Goal: Use online tool/utility: Utilize a website feature to perform a specific function

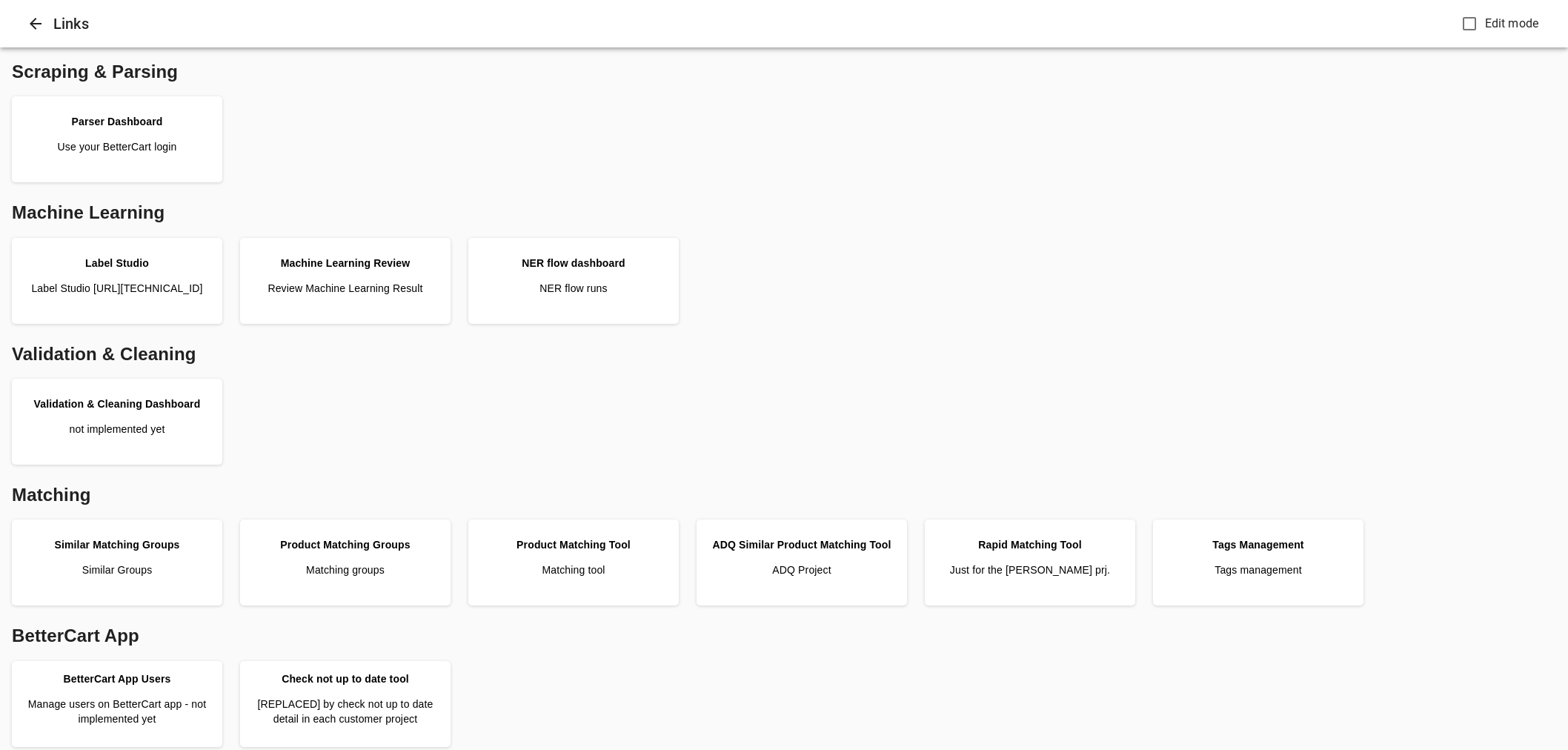
scroll to position [197, 0]
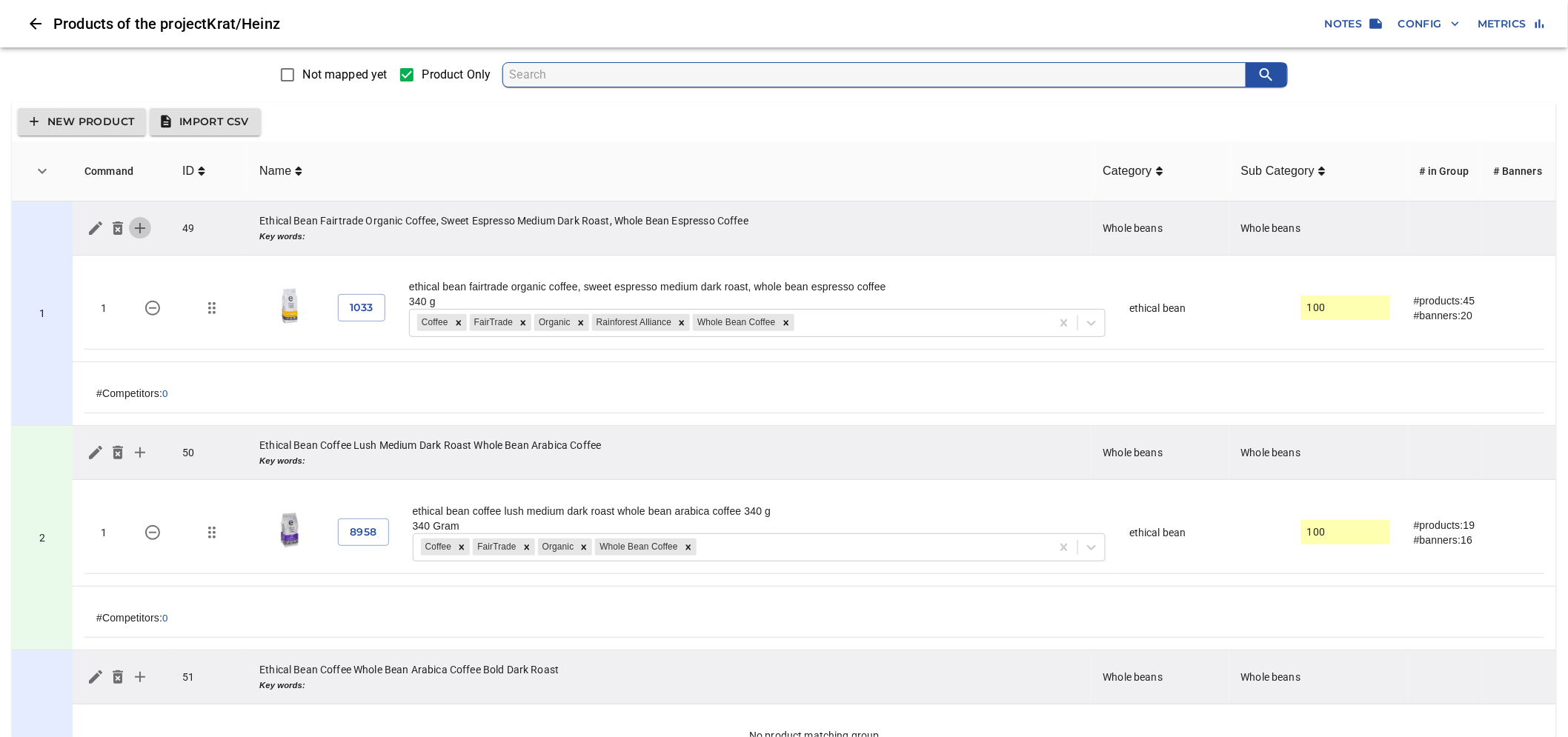
click at [142, 225] on icon "simple table" at bounding box center [140, 228] width 17 height 17
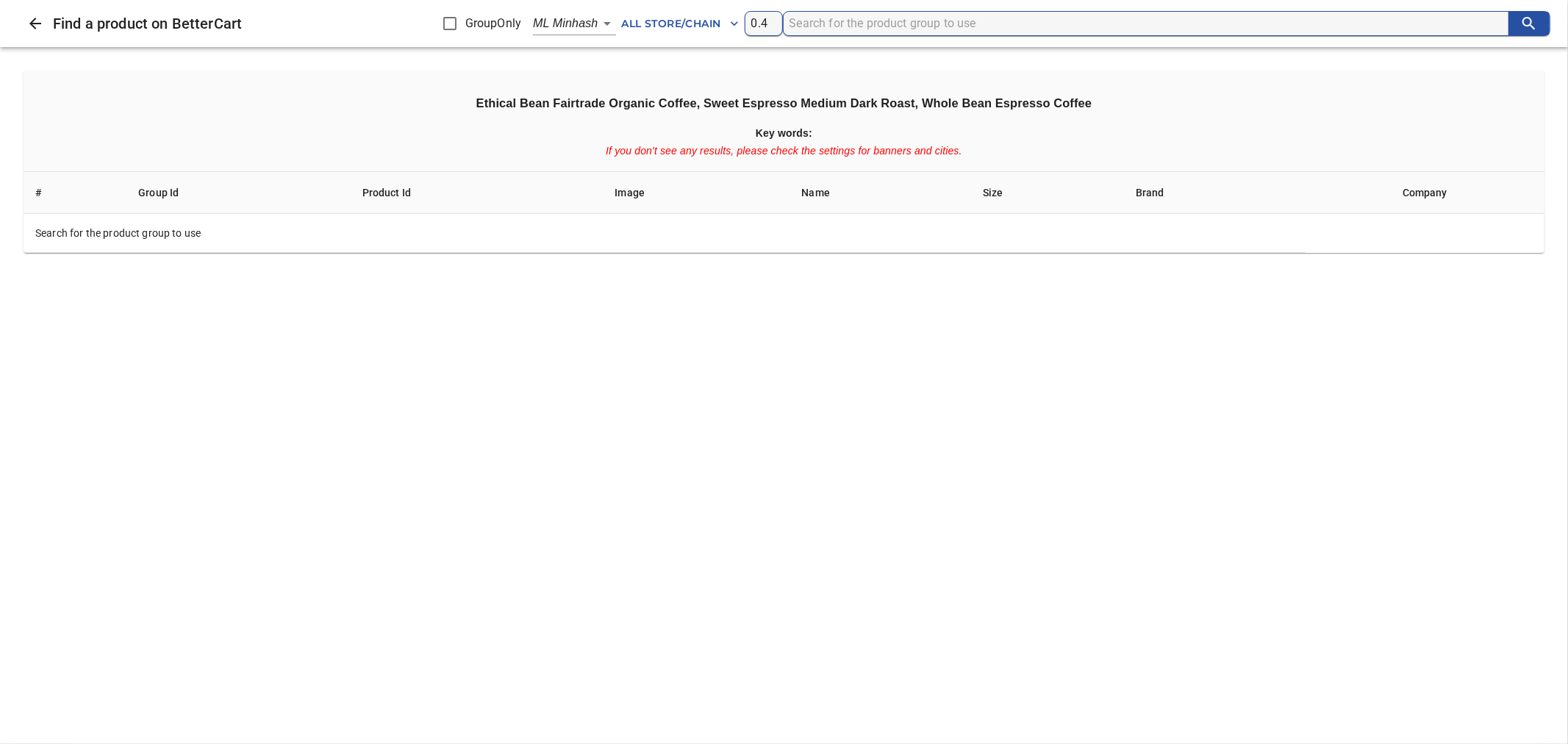
click at [35, 27] on icon "Close" at bounding box center [35, 23] width 17 height 17
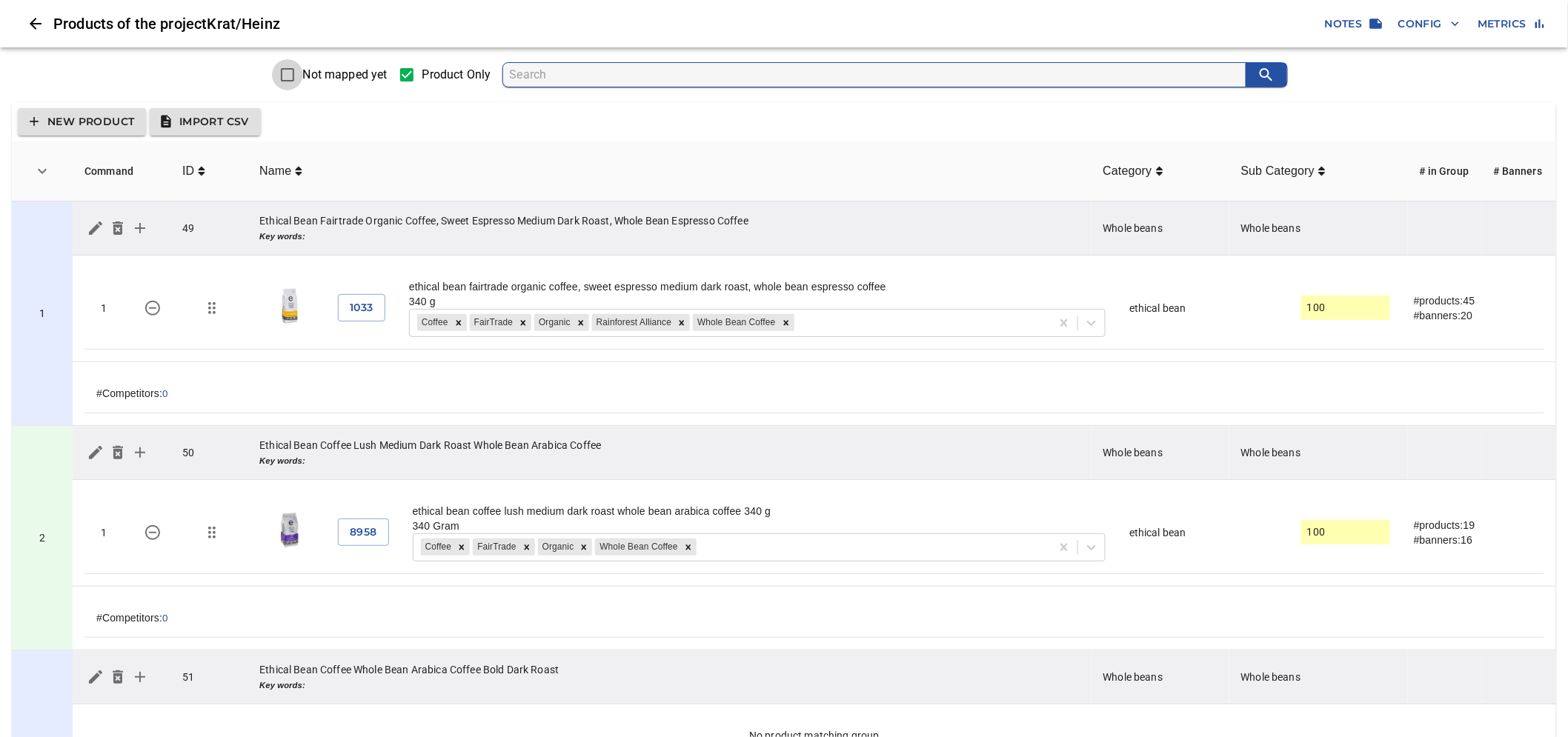
click at [290, 82] on input "Not mapped yet" at bounding box center [288, 74] width 31 height 31
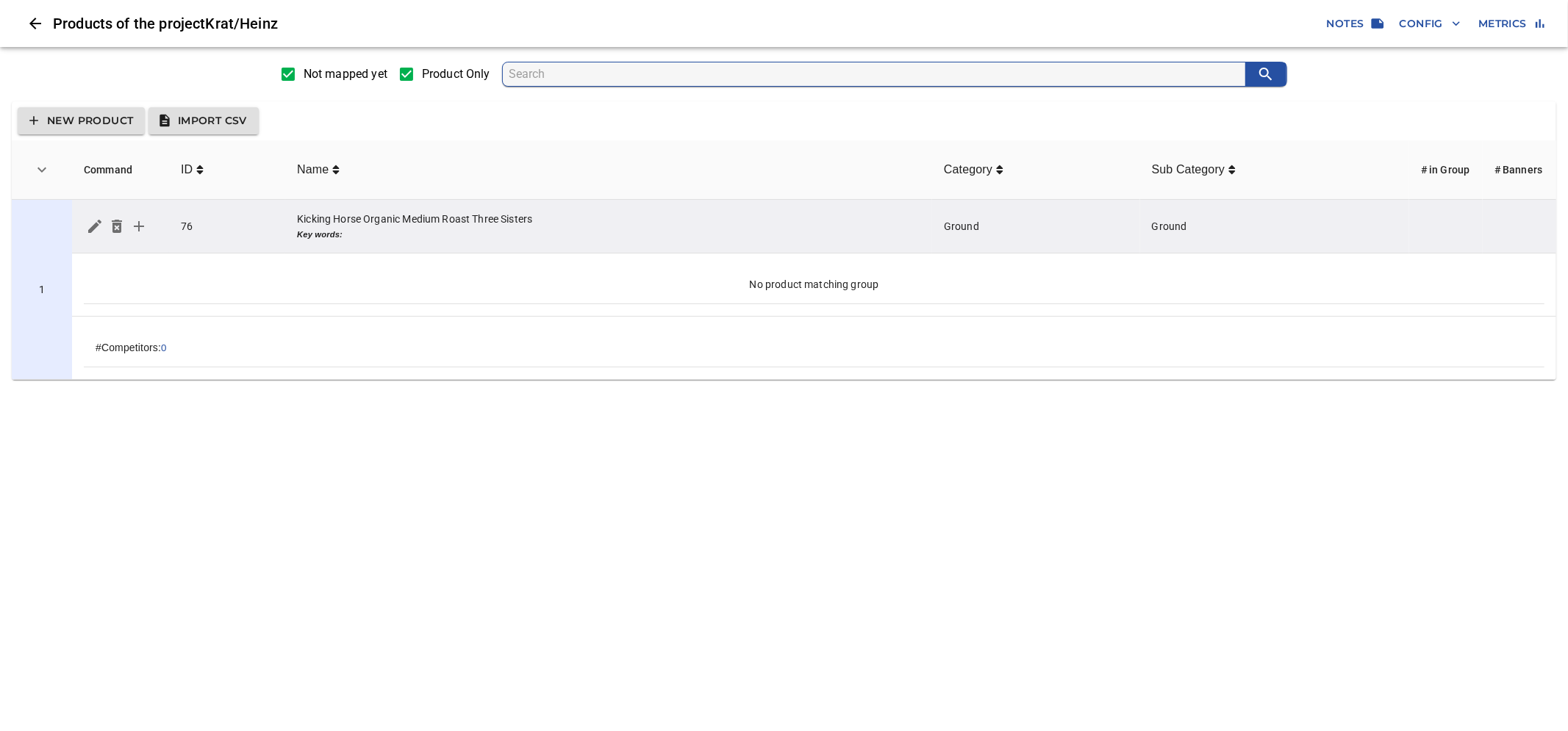
click at [288, 81] on input "Not mapped yet" at bounding box center [288, 74] width 31 height 31
checkbox input "false"
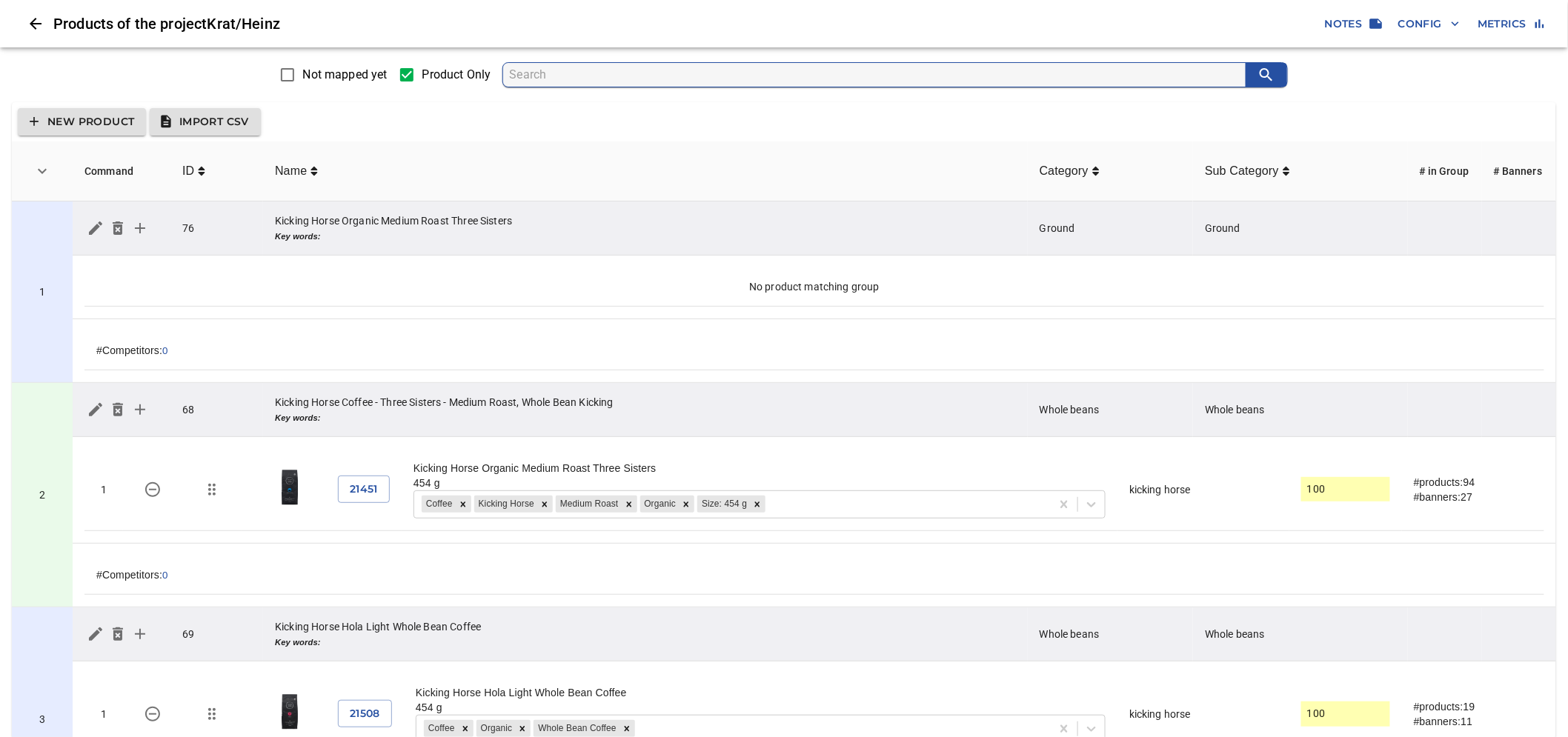
click at [409, 75] on input "Product Only" at bounding box center [406, 74] width 31 height 31
click at [404, 74] on input "Product Only" at bounding box center [406, 74] width 31 height 31
checkbox input "true"
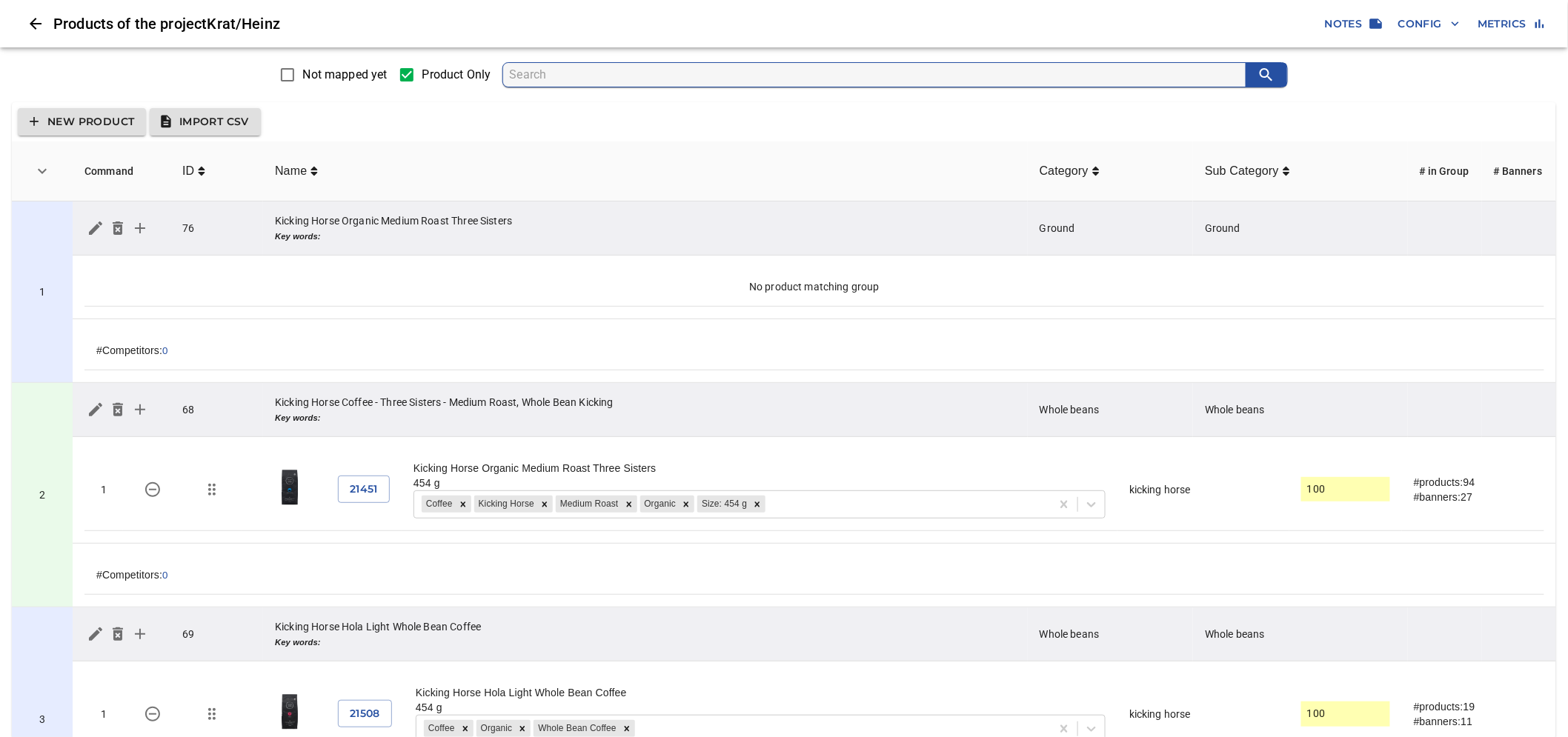
click at [290, 78] on input "Not mapped yet" at bounding box center [288, 74] width 31 height 31
click at [334, 72] on span "Not mapped yet" at bounding box center [345, 74] width 85 height 17
click at [303, 72] on input "Not mapped yet" at bounding box center [288, 74] width 31 height 31
checkbox input "true"
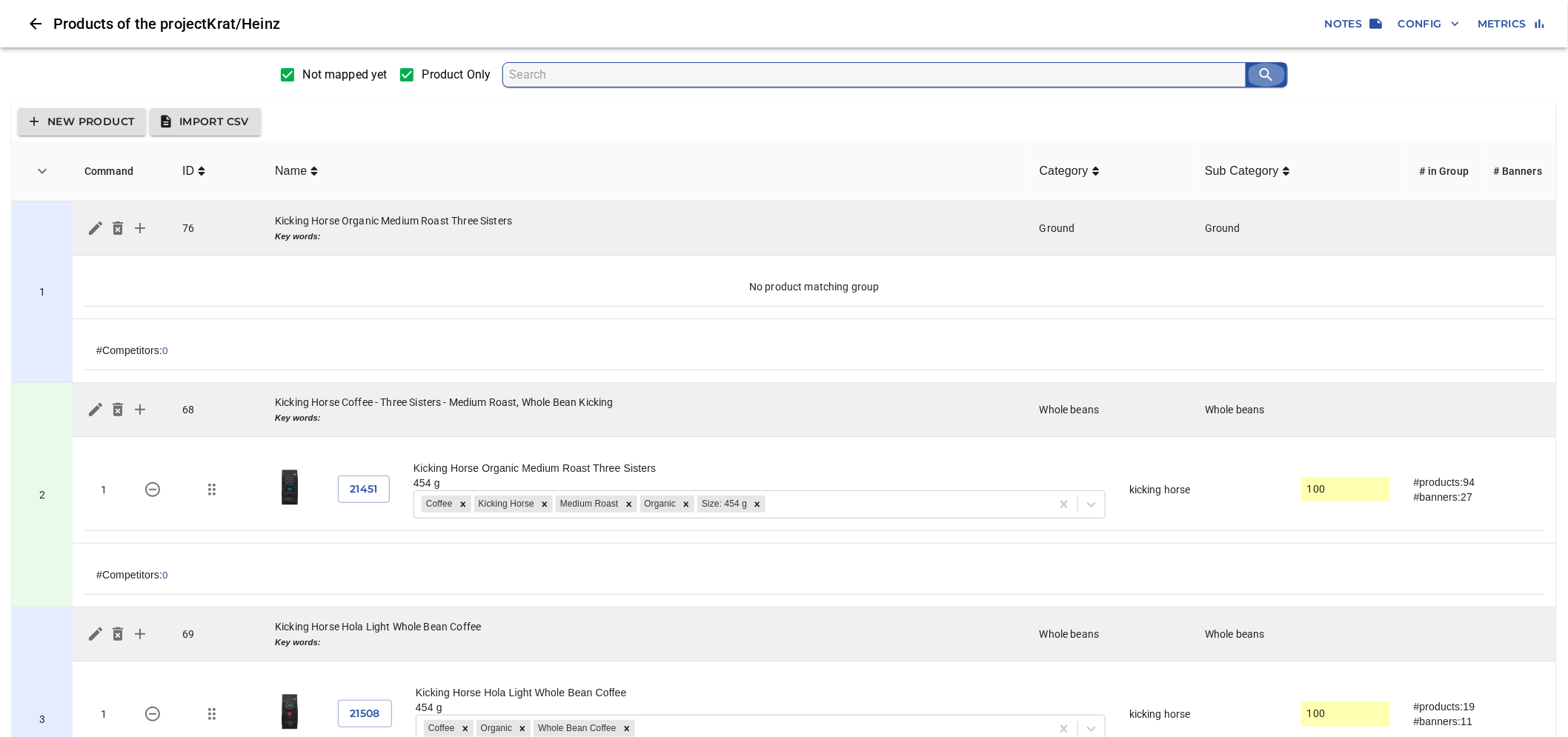
click at [1281, 71] on button "search" at bounding box center [1266, 74] width 41 height 24
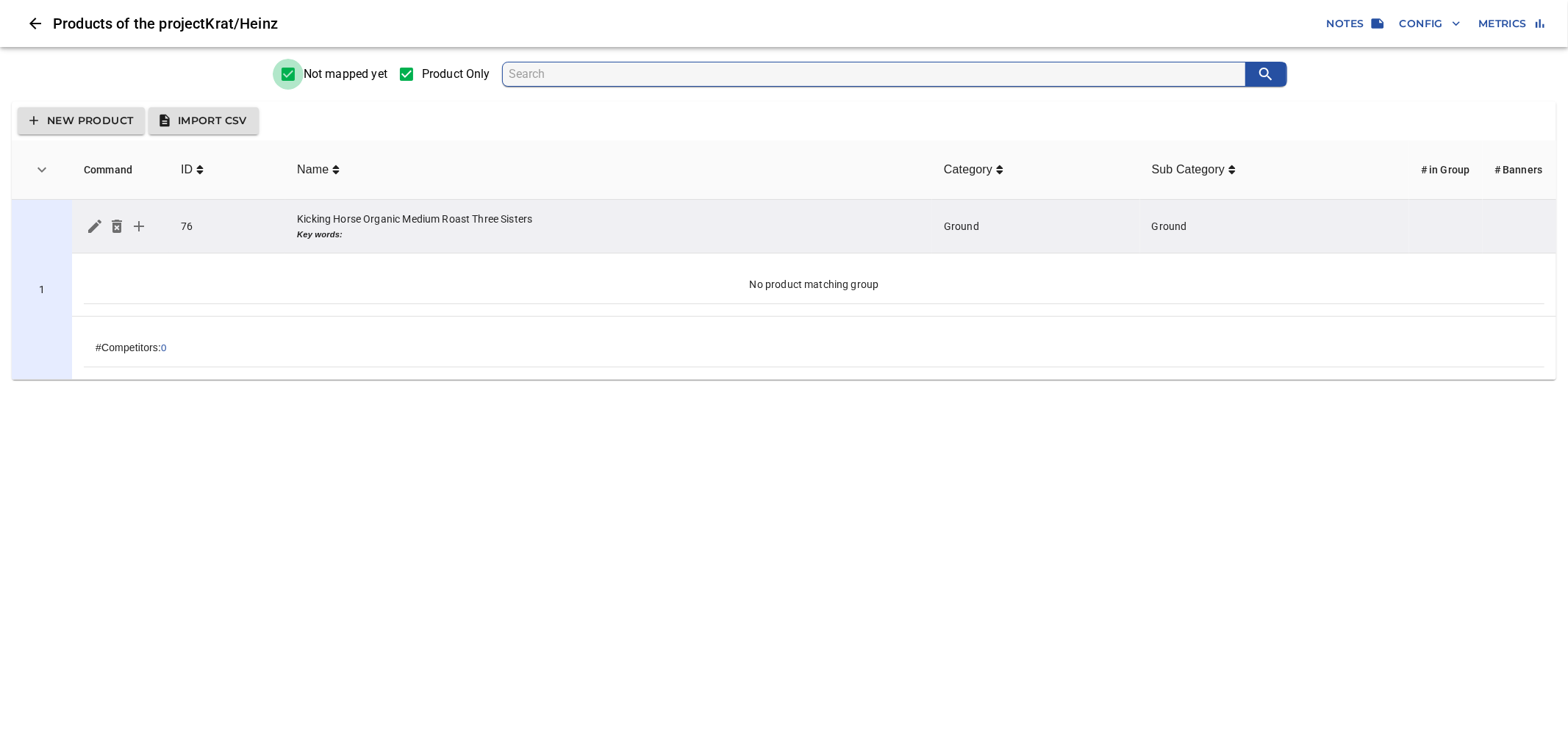
click at [299, 77] on input "Not mapped yet" at bounding box center [288, 74] width 31 height 31
